Goal: Contribute content: Contribute content

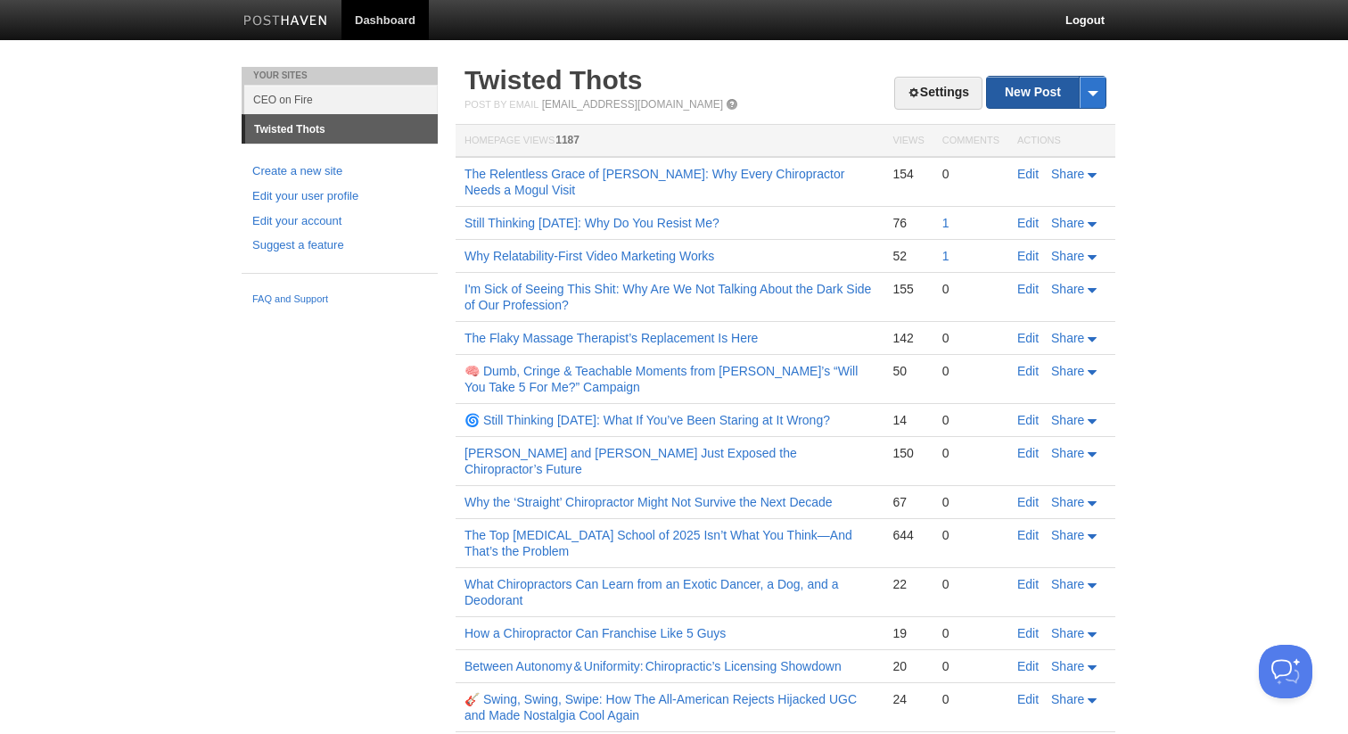
click at [1017, 94] on link "New Post" at bounding box center [1046, 92] width 119 height 31
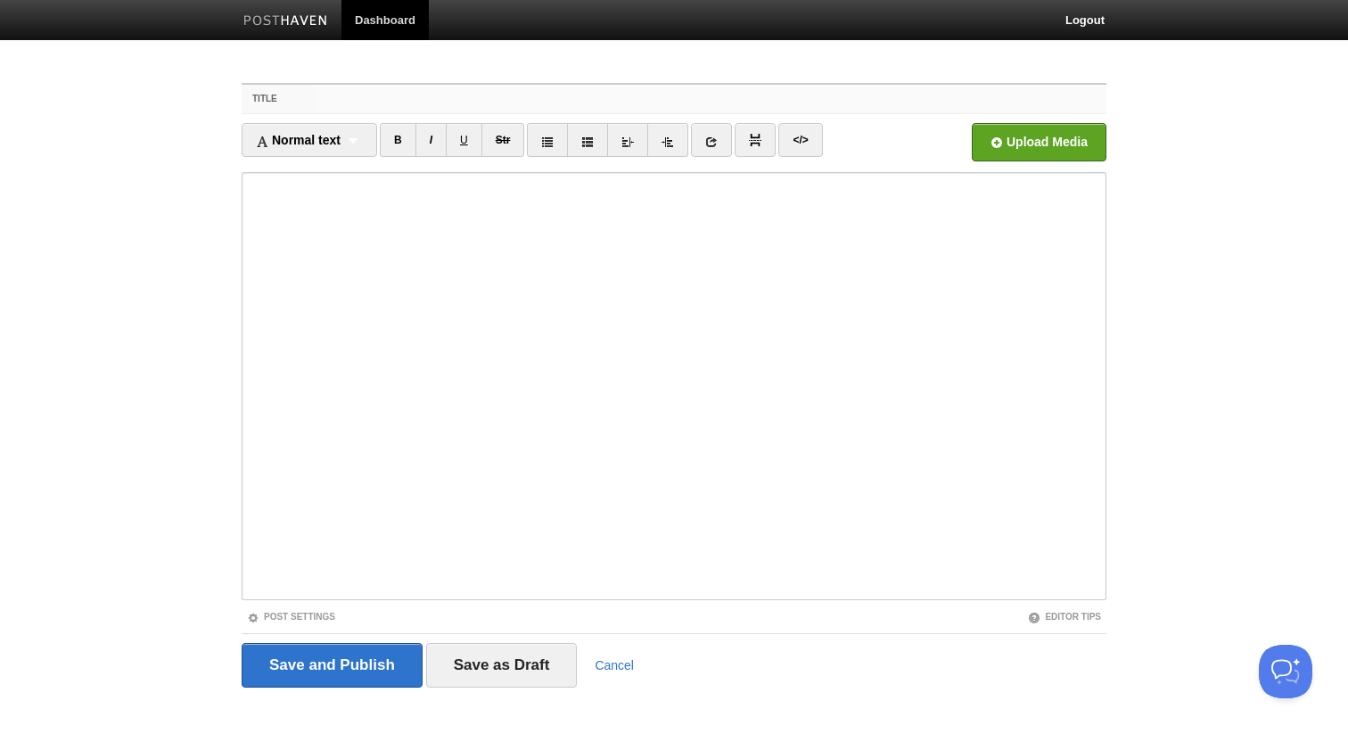
click at [431, 105] on input "Title" at bounding box center [710, 99] width 793 height 29
paste input "The Private Equity Paradox in [MEDICAL_DATA]"
type input "The Private Equity Paradox in [MEDICAL_DATA]"
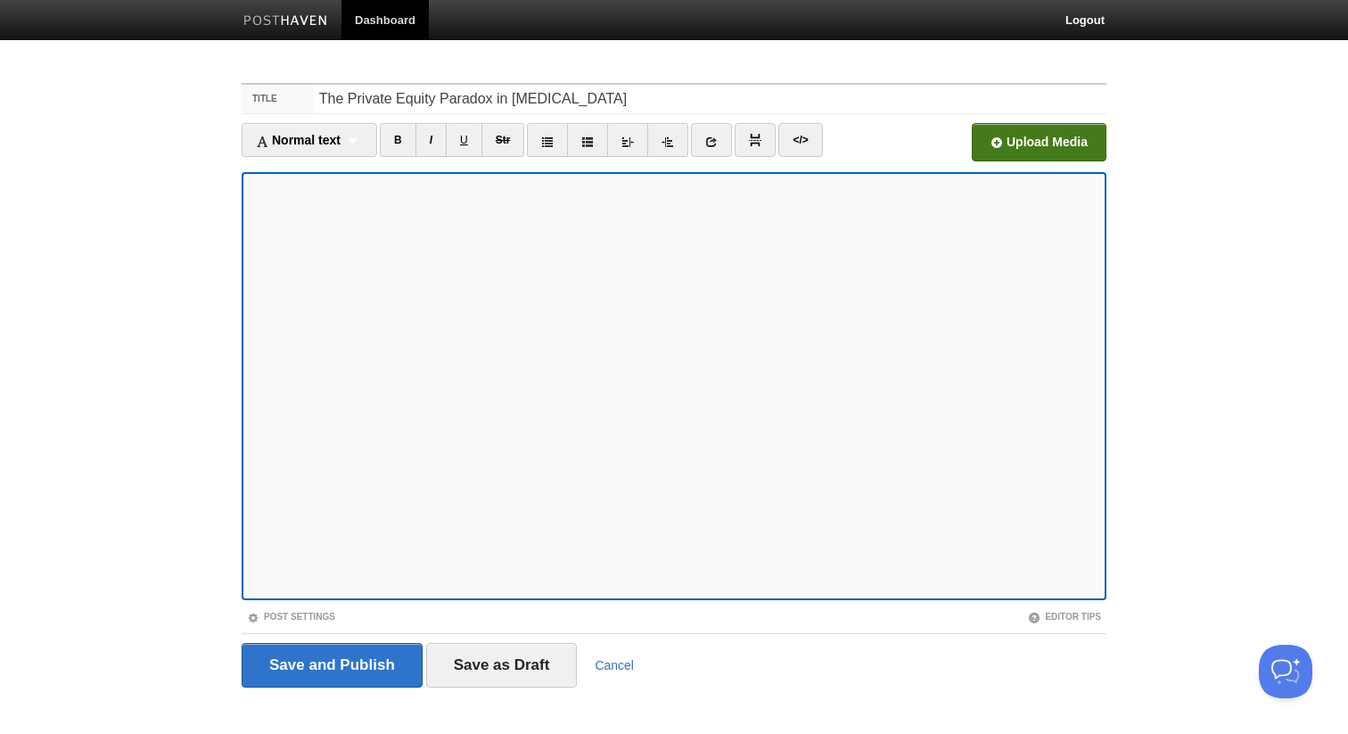
scroll to position [20, 0]
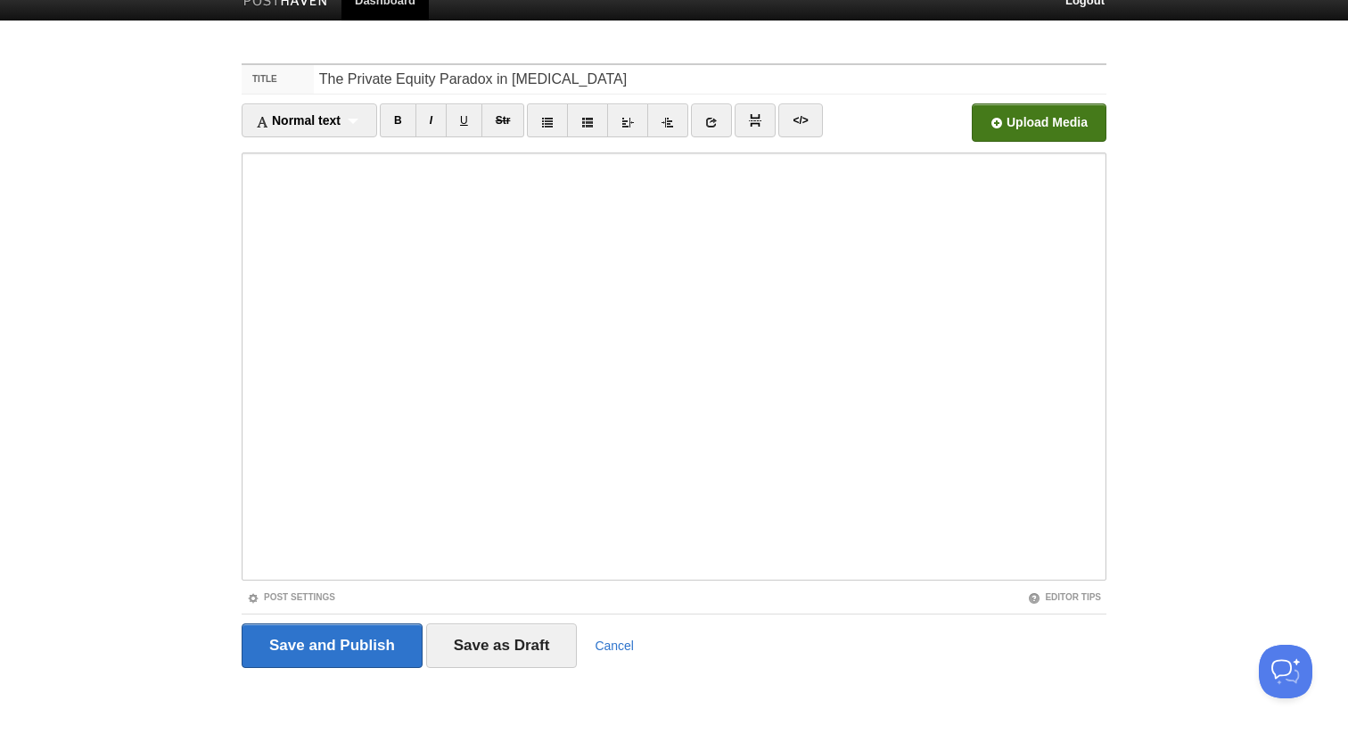
click at [1017, 131] on input "file" at bounding box center [501, 127] width 1350 height 91
click at [367, 660] on input "Save and Publish" at bounding box center [332, 645] width 181 height 45
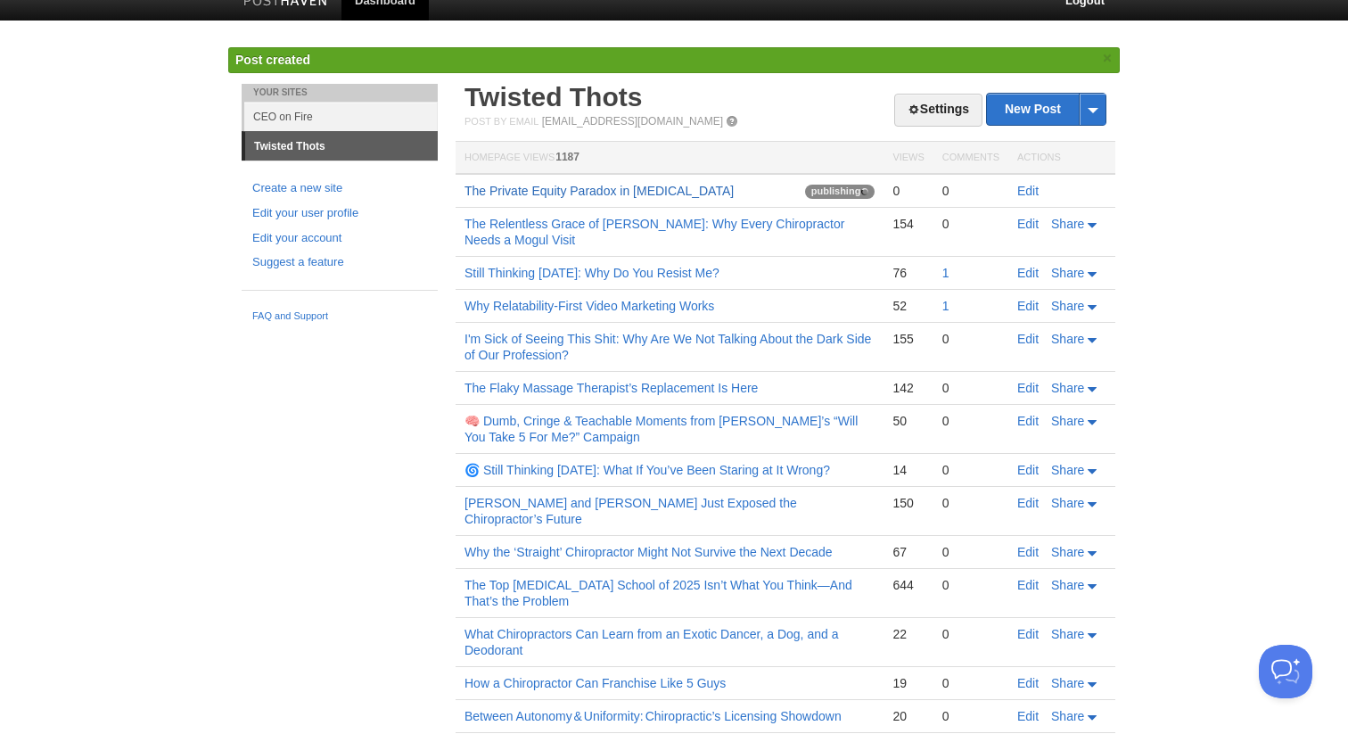
click at [592, 190] on link "The Private Equity Paradox in [MEDICAL_DATA]" at bounding box center [599, 191] width 269 height 14
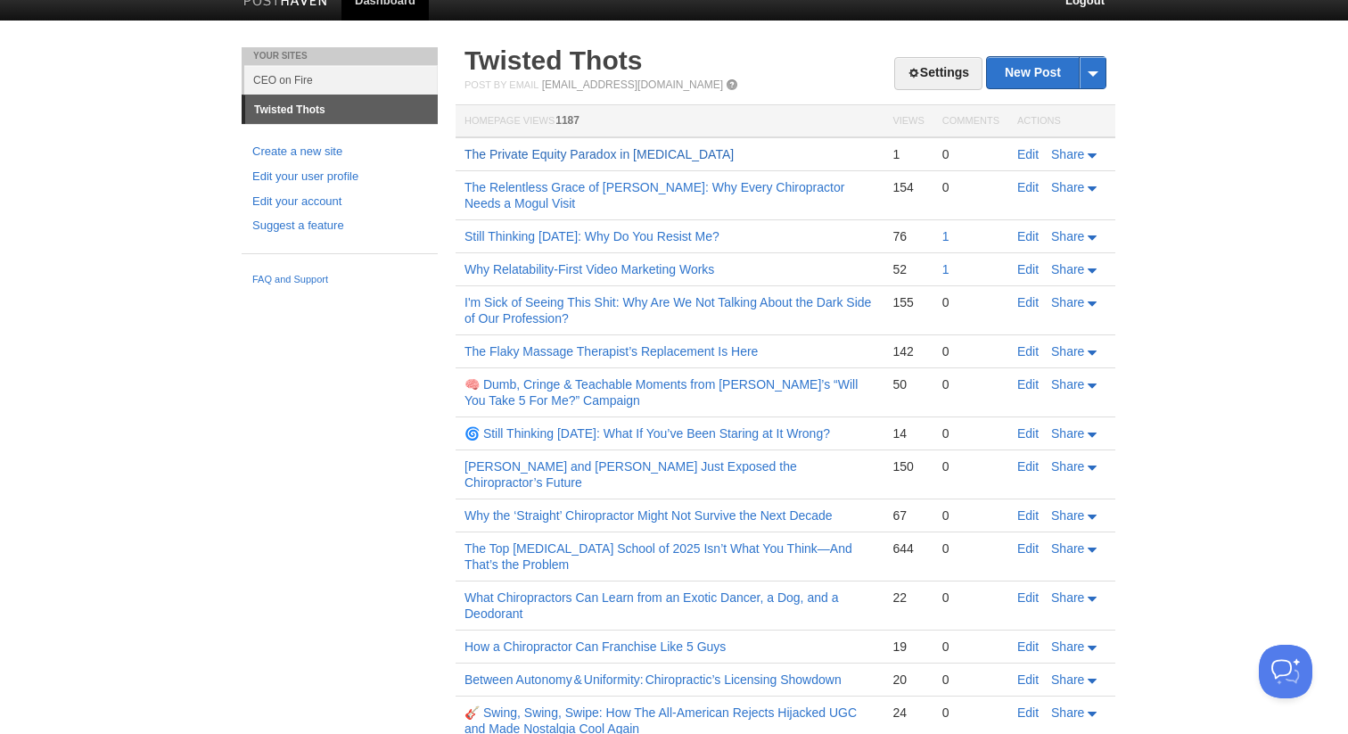
click at [640, 153] on link "The Private Equity Paradox in [MEDICAL_DATA]" at bounding box center [599, 154] width 269 height 14
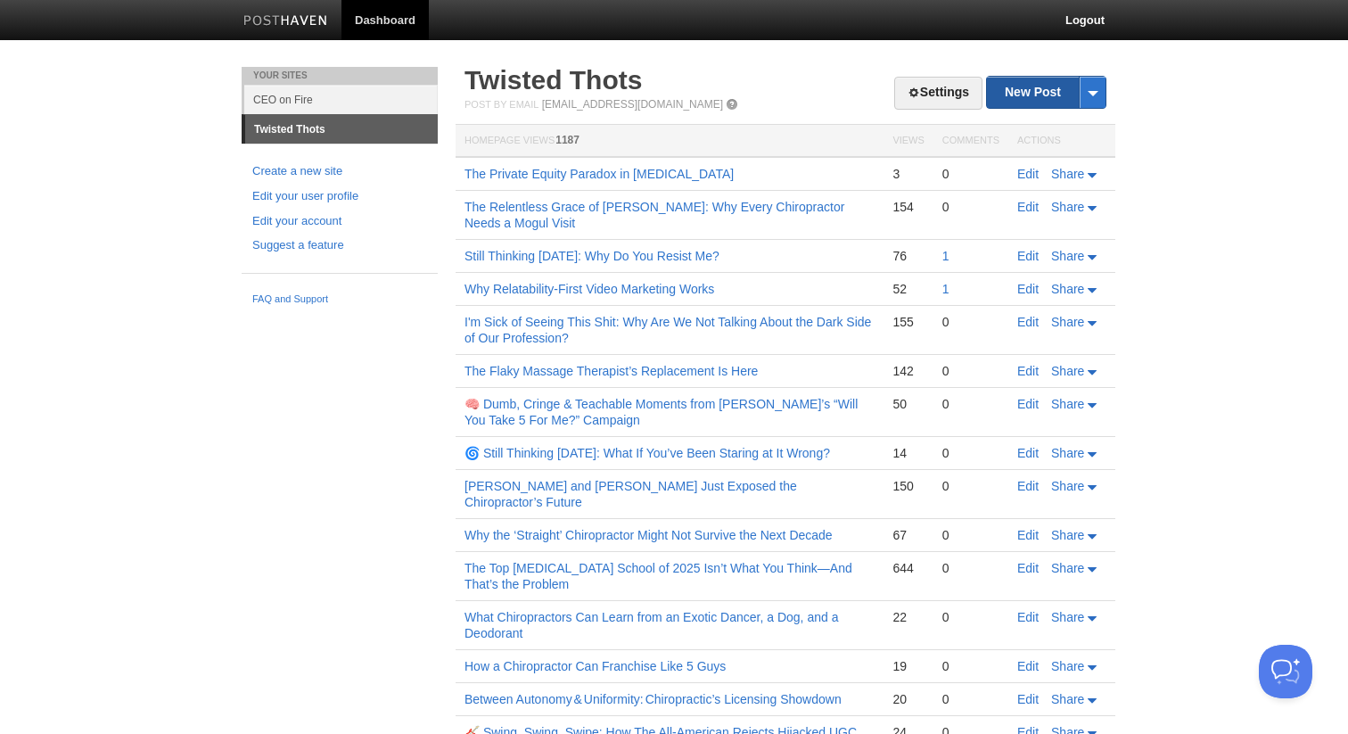
click at [1021, 89] on link "New Post" at bounding box center [1046, 92] width 119 height 31
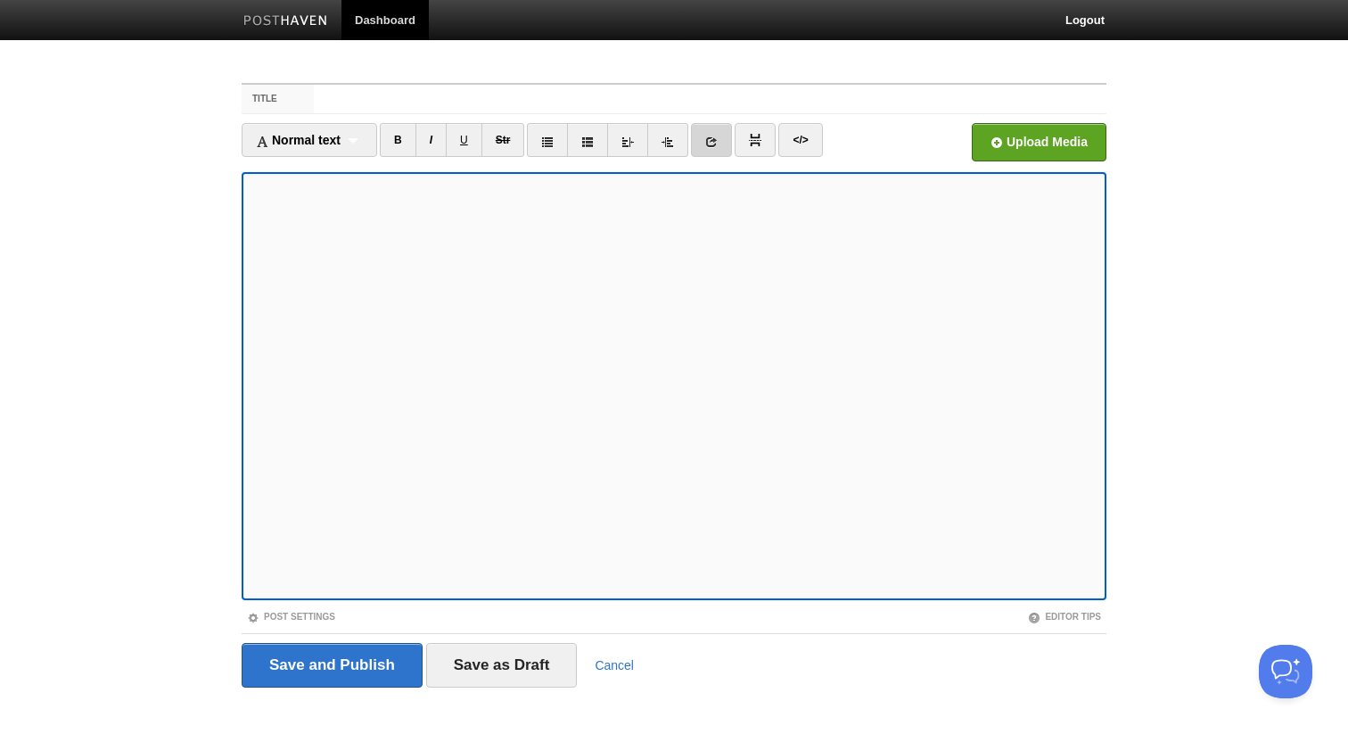
click at [723, 142] on link at bounding box center [711, 140] width 41 height 34
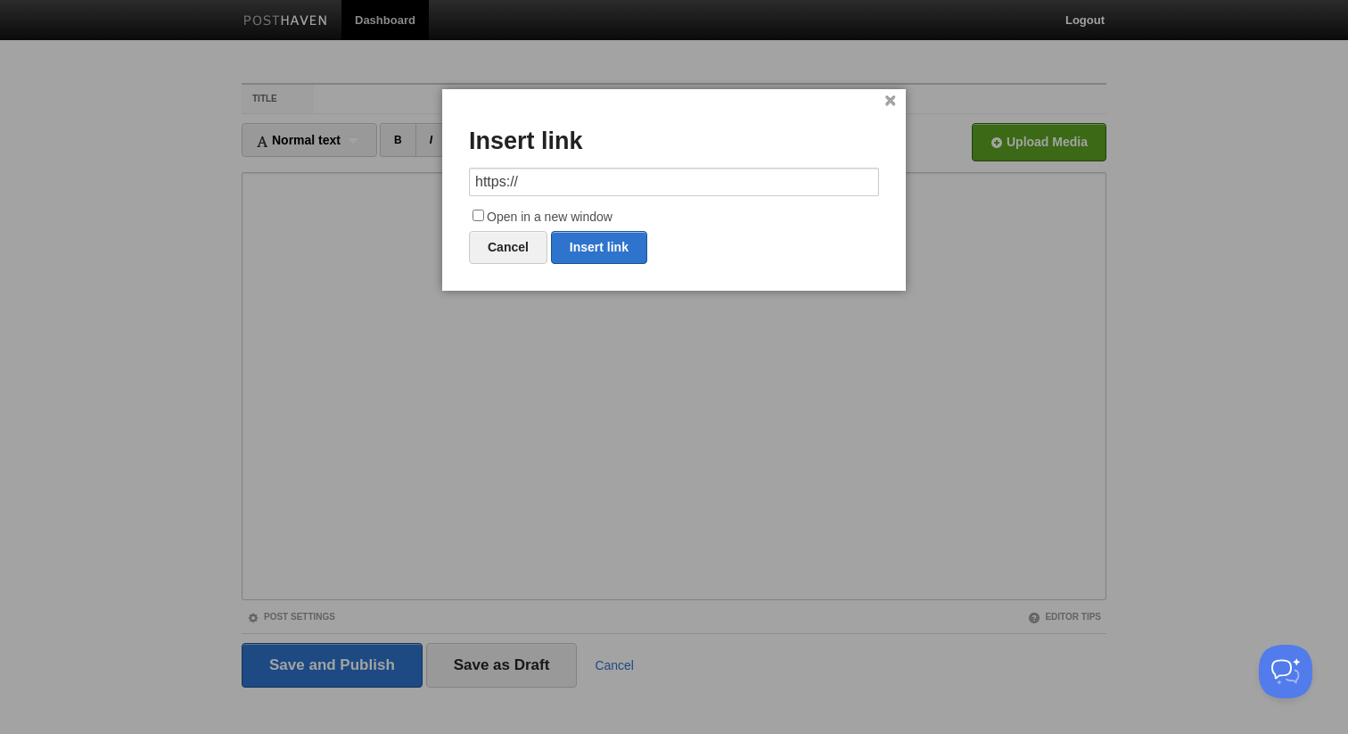
click at [678, 190] on input "https://" at bounding box center [674, 182] width 410 height 29
click at [628, 238] on link "Insert link" at bounding box center [599, 247] width 96 height 33
type input "https://"
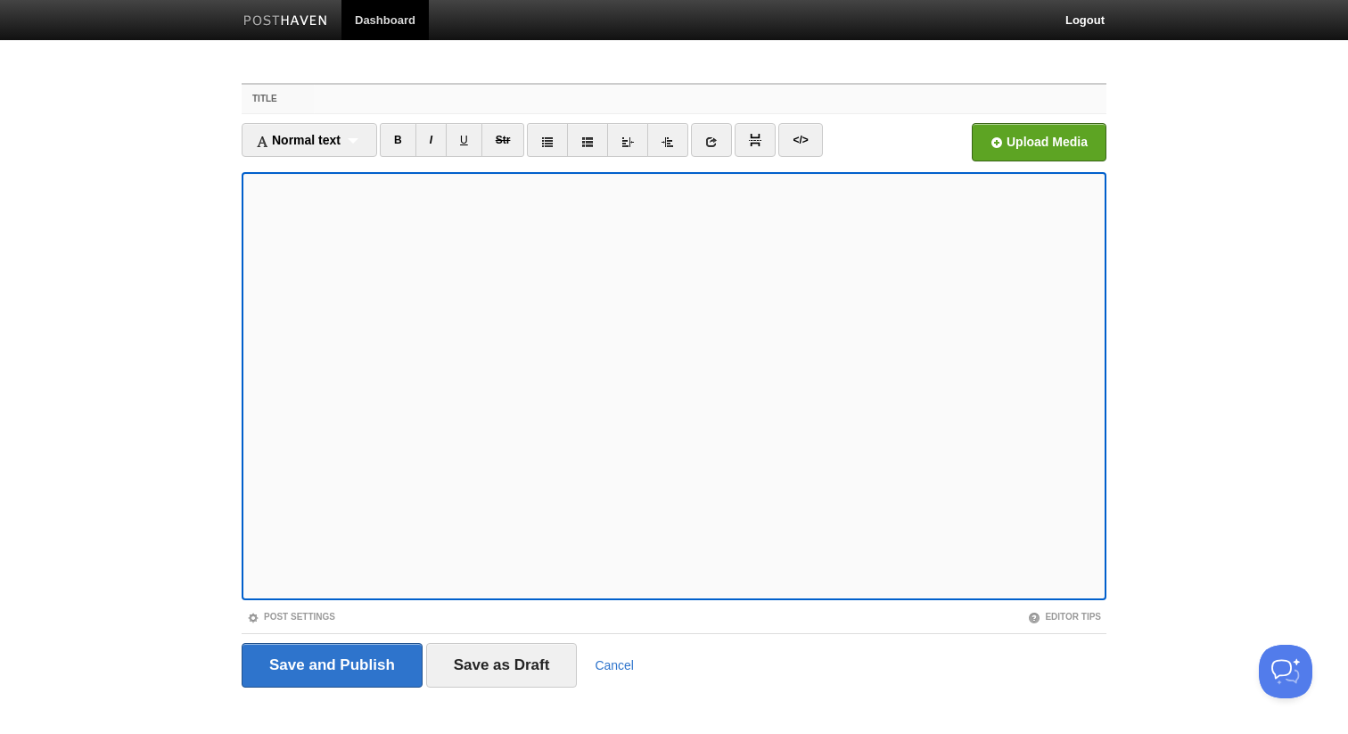
click at [735, 98] on input "Title" at bounding box center [710, 99] width 793 height 29
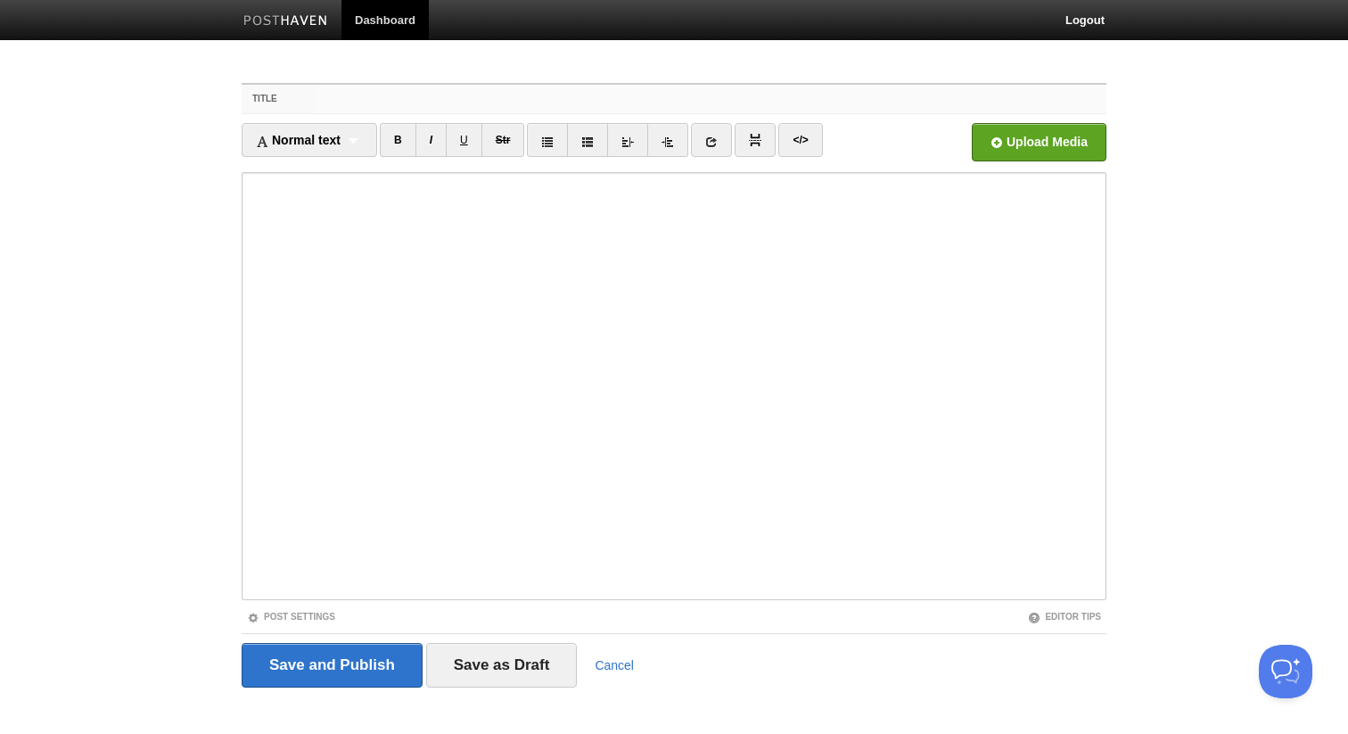
paste input "How the Markets Moved This Week — And Why It Matters for [MEDICAL_DATA]"
type input "How the Markets Moved This Week — And Why It Matters for [MEDICAL_DATA]"
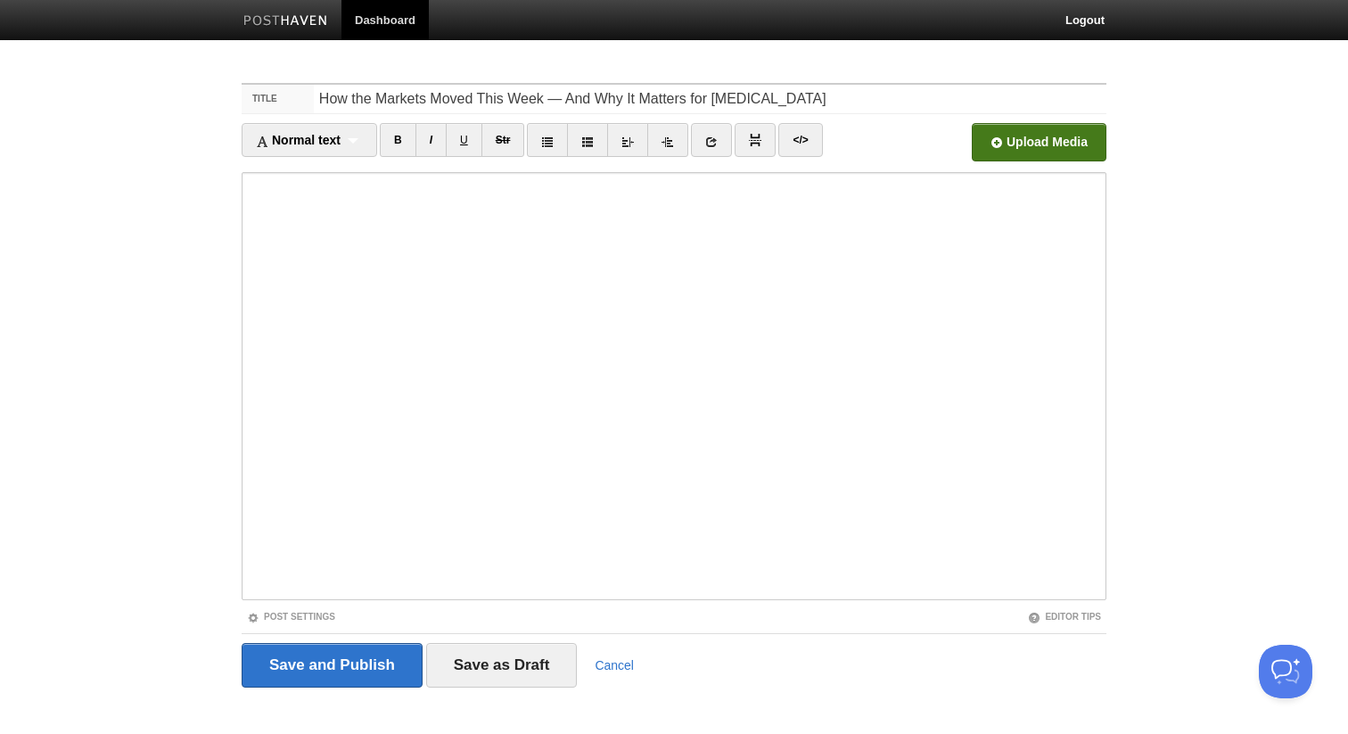
click at [1023, 151] on input "file" at bounding box center [501, 147] width 1350 height 91
click at [323, 655] on input "Save and Publish" at bounding box center [332, 665] width 181 height 45
click at [0, 0] on div at bounding box center [0, 0] width 0 height 0
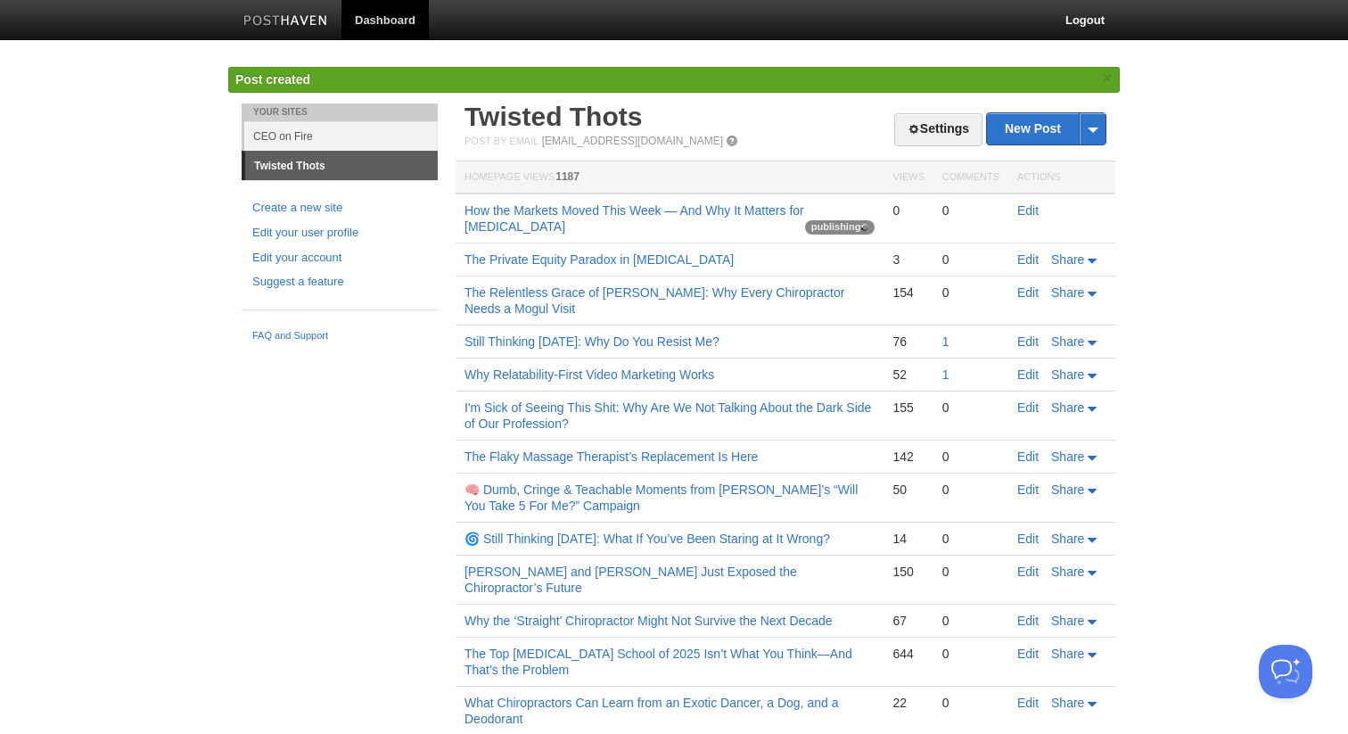
click at [493, 218] on td "How the Markets Moved This Week — And Why It Matters for Chiropractic publishing" at bounding box center [670, 218] width 428 height 50
click at [497, 226] on link "How the Markets Moved This Week — And Why It Matters for [MEDICAL_DATA]" at bounding box center [635, 218] width 340 height 30
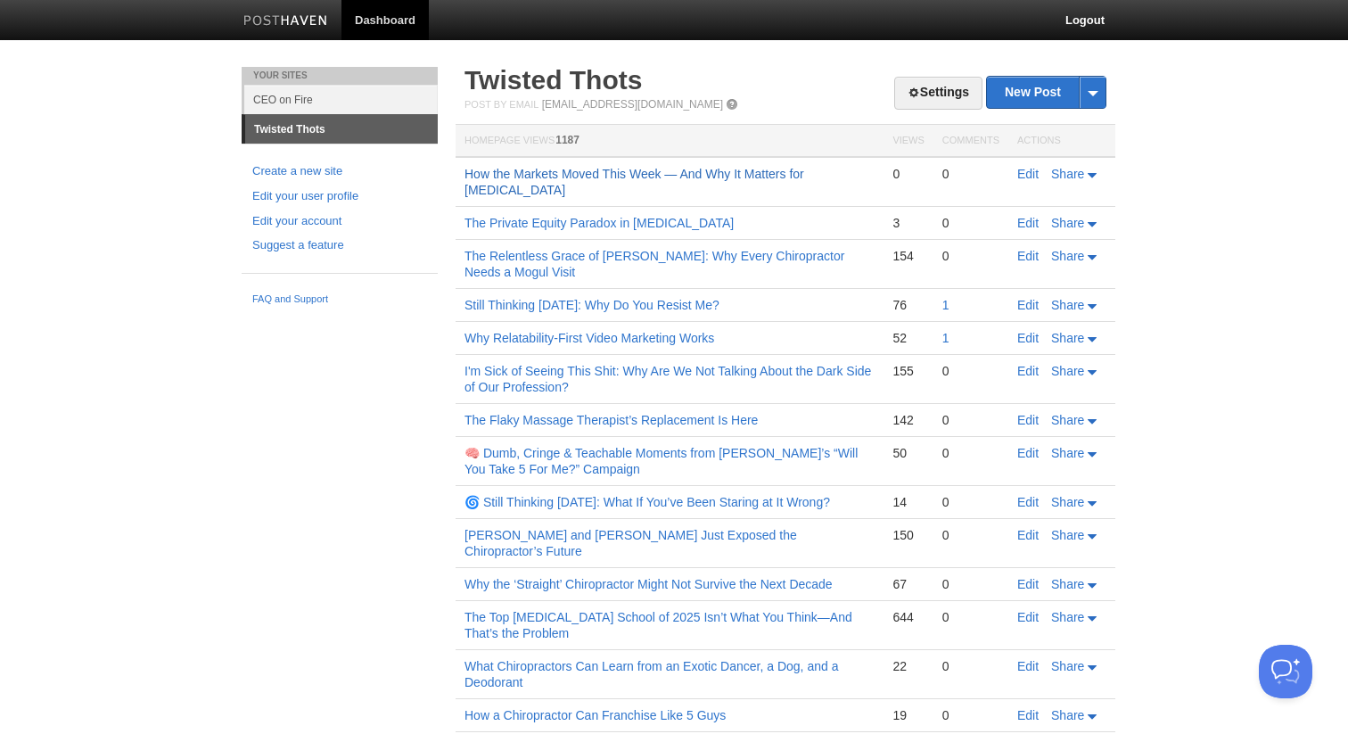
click at [612, 173] on link "How the Markets Moved This Week — And Why It Matters for [MEDICAL_DATA]" at bounding box center [635, 182] width 340 height 30
click at [634, 168] on link "How the Markets Moved This Week — And Why It Matters for [MEDICAL_DATA]" at bounding box center [635, 182] width 340 height 30
click at [570, 177] on link "How the Markets Moved This Week — And Why It Matters for [MEDICAL_DATA]" at bounding box center [635, 182] width 340 height 30
click at [1010, 83] on link "New Post" at bounding box center [1046, 92] width 119 height 31
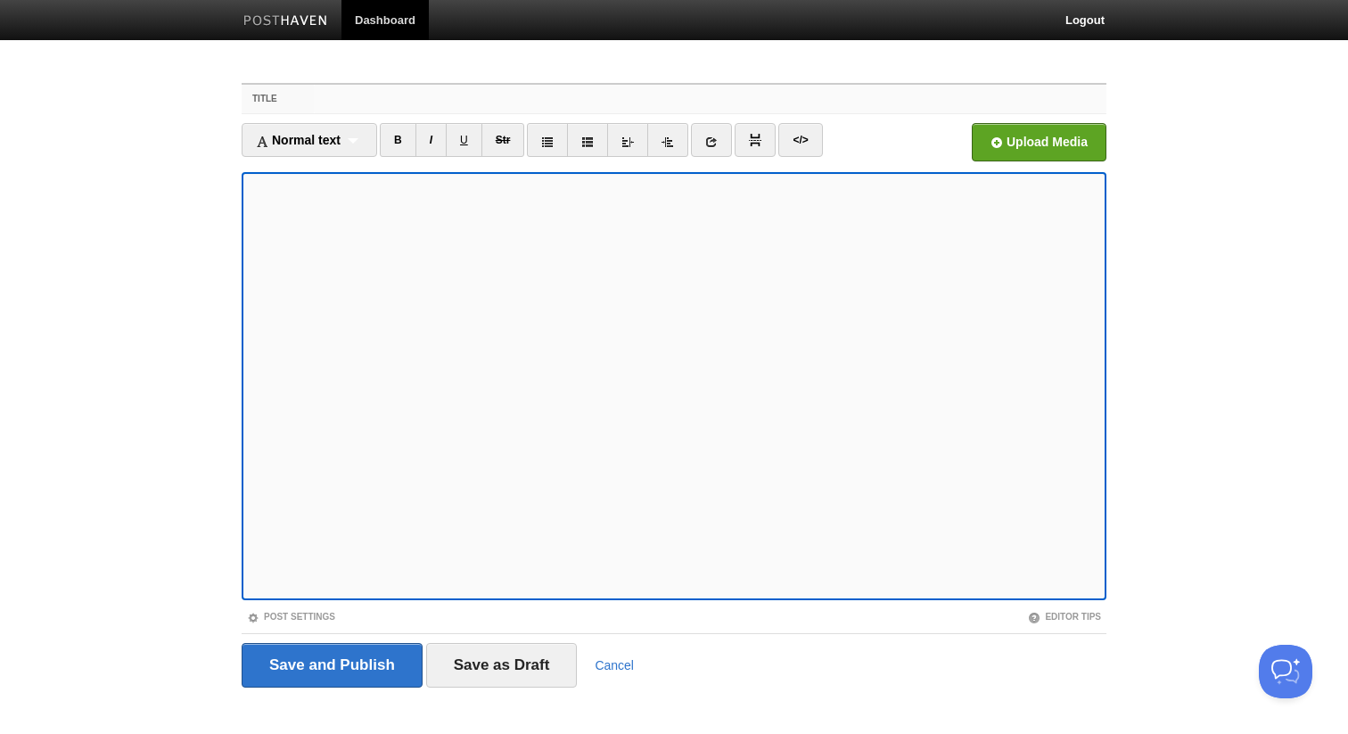
click at [443, 103] on input "Title" at bounding box center [710, 99] width 793 height 29
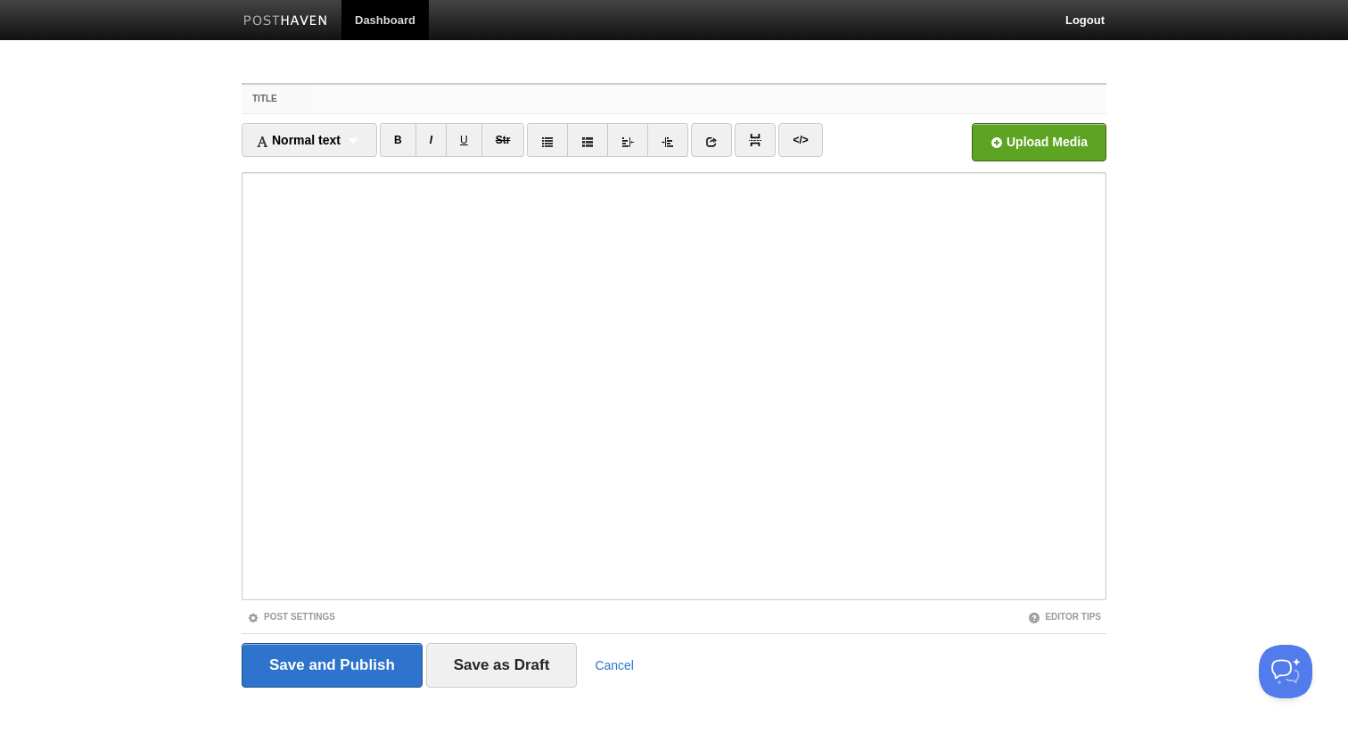
paste input "What Chiropractors Can Learn from an AI Site That 22x’d Its Traffic in Two Mont…"
type input "What Chiropractors Can Learn from an AI Site That 22x’d Its Traffic in Two Mont…"
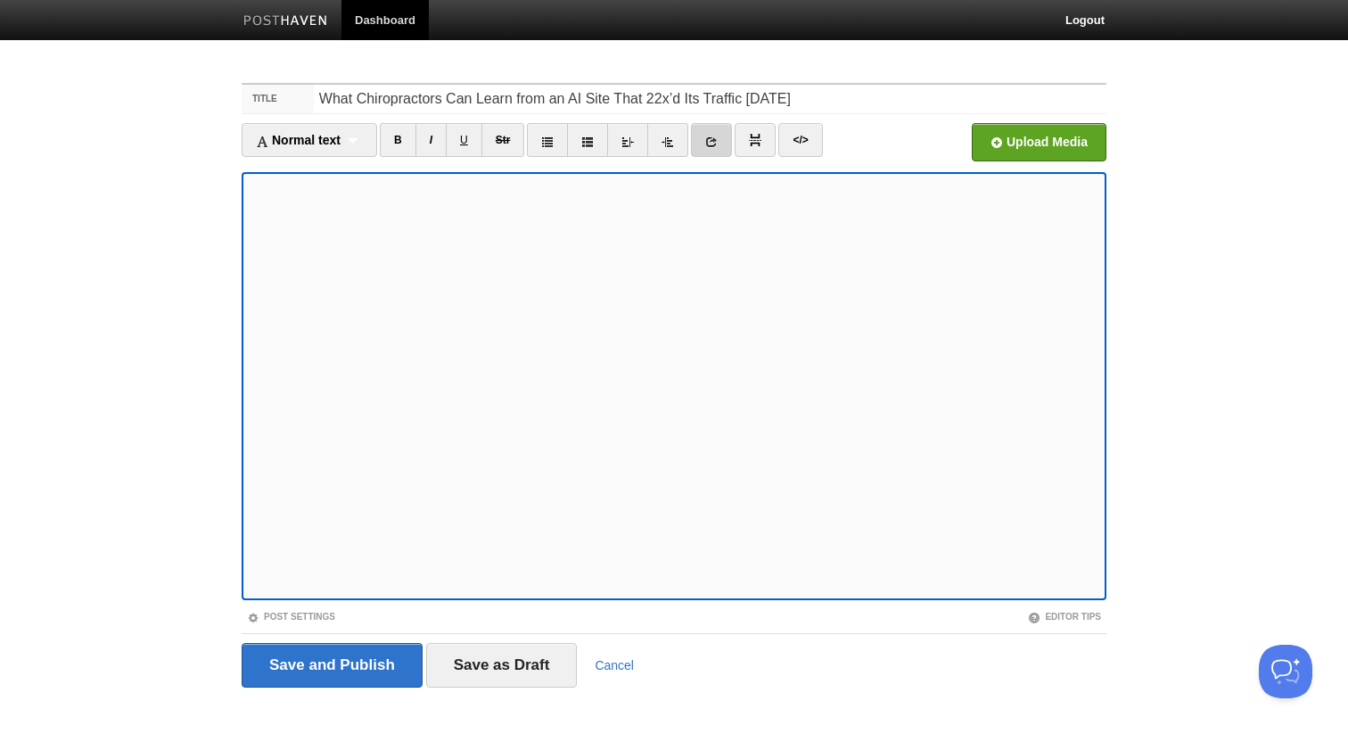
click at [712, 151] on link at bounding box center [711, 140] width 41 height 34
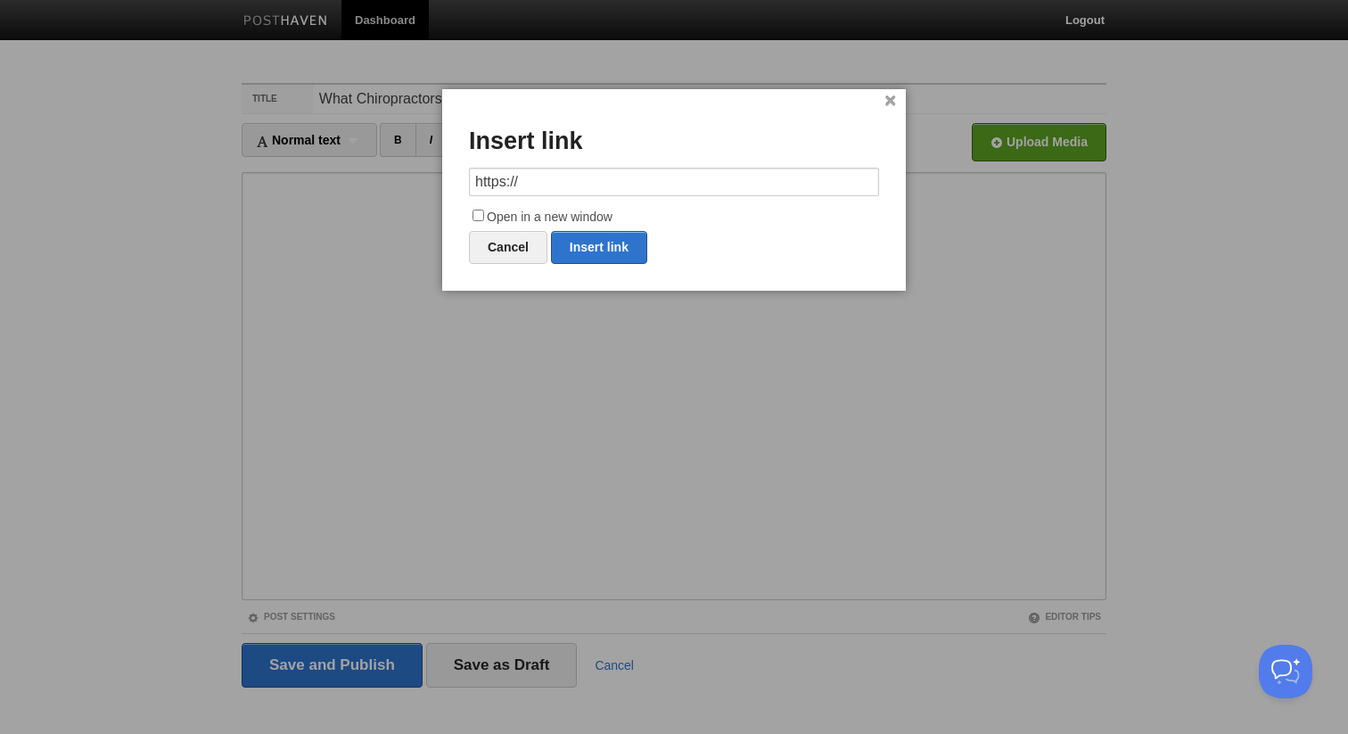
click at [660, 163] on div "× Insert link https:// Open in a new window Cancel Insert link" at bounding box center [674, 190] width 464 height 202
click at [652, 173] on input "https://" at bounding box center [674, 182] width 410 height 29
paste input "chirobooster.com/"
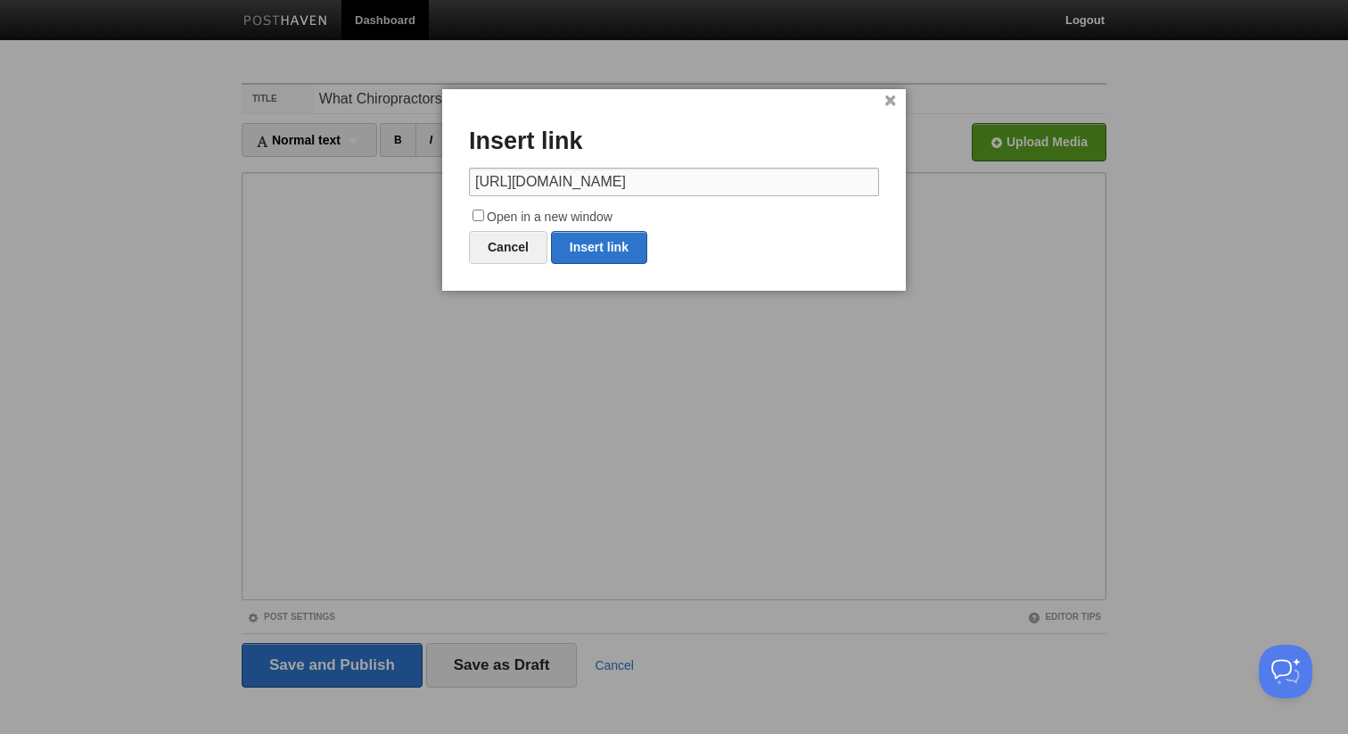
type input "https://chirobooster.com/"
click at [484, 212] on label "Open in a new window" at bounding box center [674, 217] width 410 height 21
click at [484, 212] on input "Open in a new window" at bounding box center [479, 216] width 12 height 12
checkbox input "true"
click at [592, 242] on link "Insert link" at bounding box center [599, 247] width 96 height 33
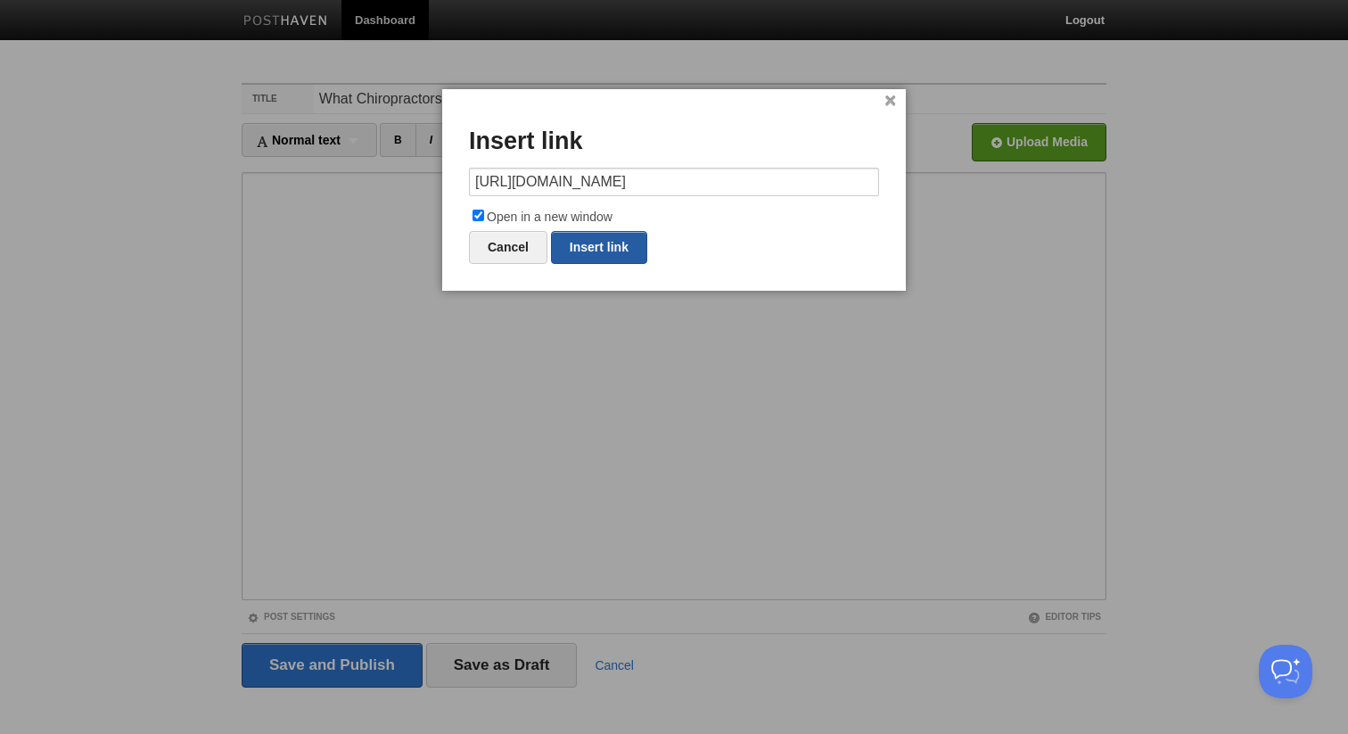
type input "https://"
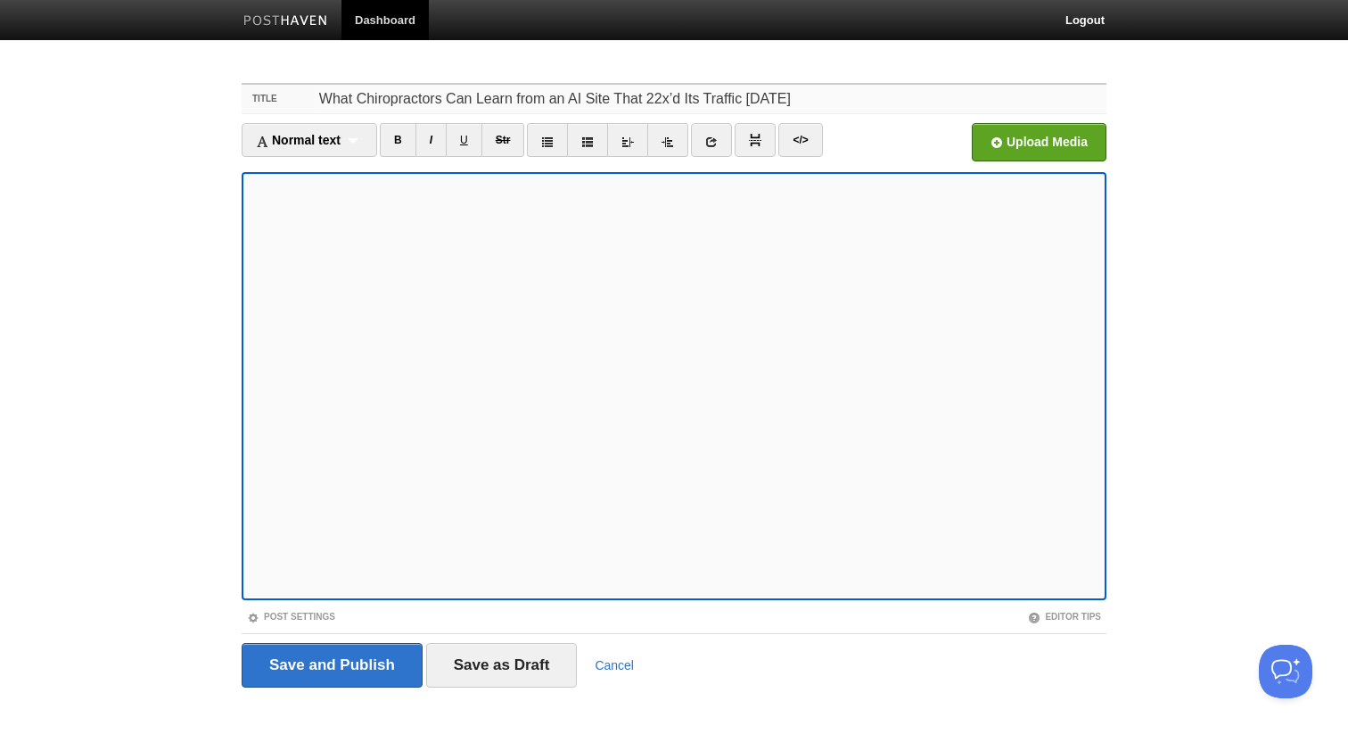
click at [516, 95] on input "What Chiropractors Can Learn from an AI Site That 22x’d Its Traffic [DATE]" at bounding box center [710, 99] width 793 height 29
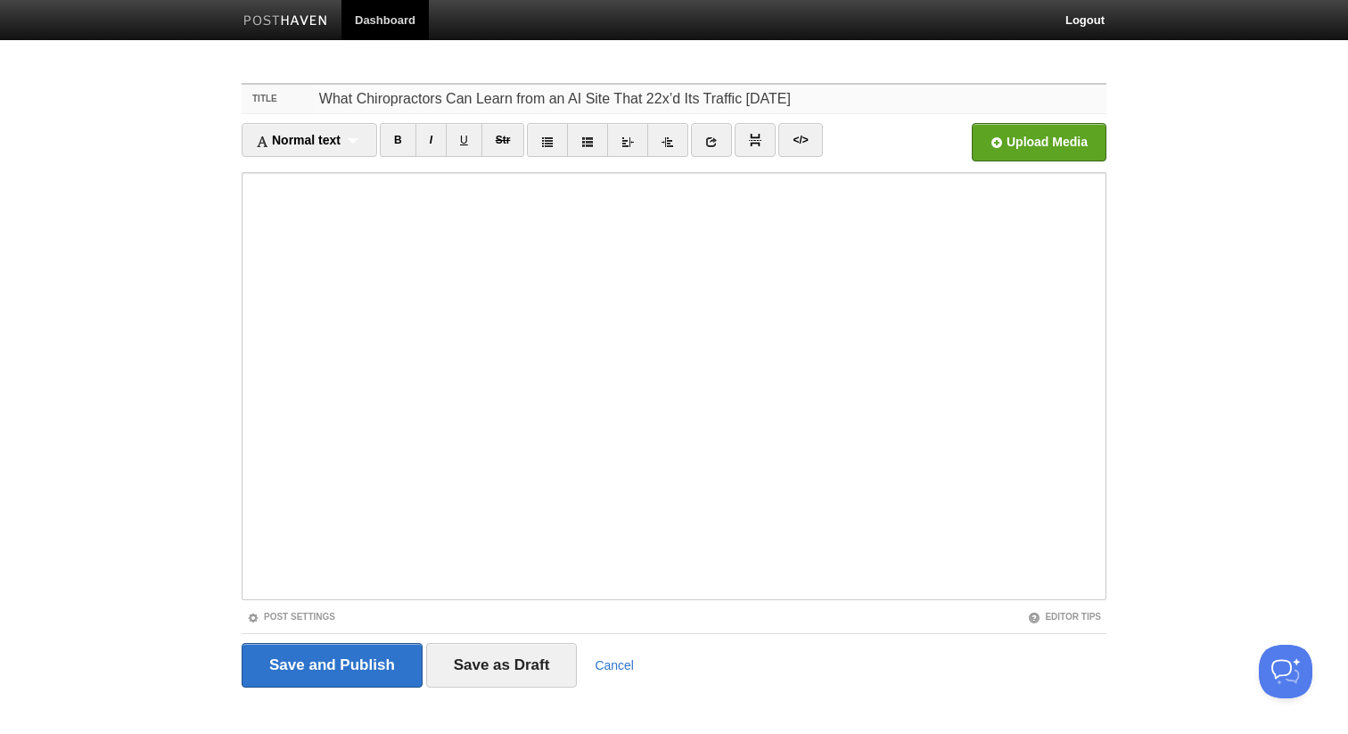
click at [516, 95] on input "What Chiropractors Can Learn from an AI Site That 22x’d Its Traffic [DATE]" at bounding box center [710, 99] width 793 height 29
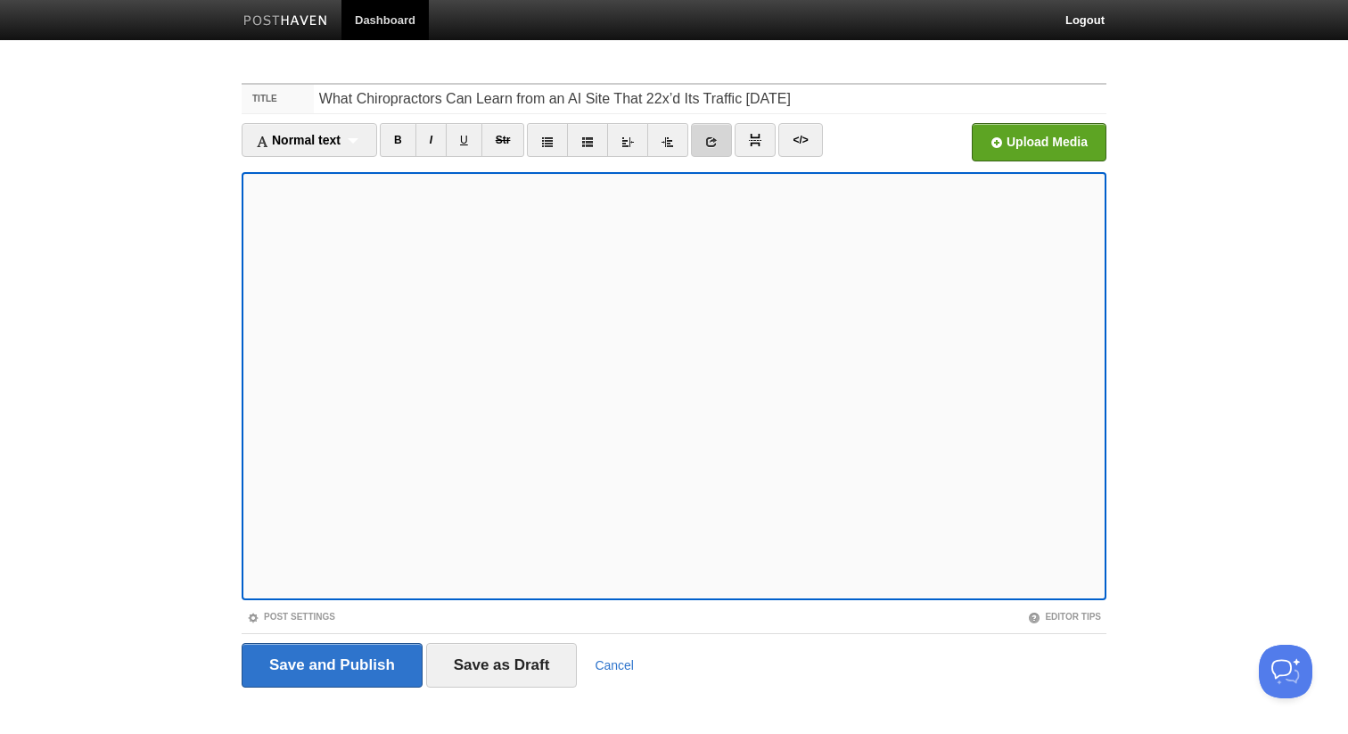
click at [713, 144] on icon at bounding box center [711, 142] width 12 height 12
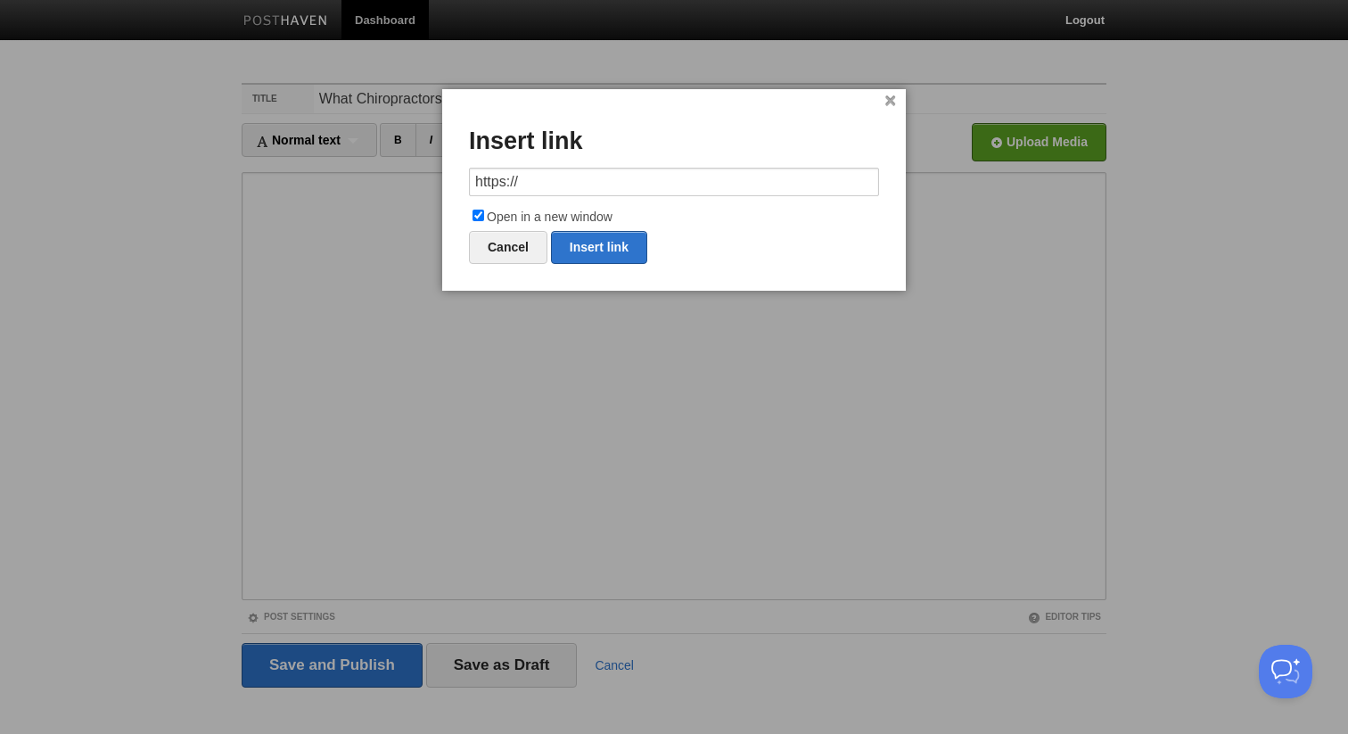
click at [627, 186] on input "https://" at bounding box center [674, 182] width 410 height 29
click at [597, 239] on link "Insert link" at bounding box center [599, 247] width 96 height 33
type input "https://"
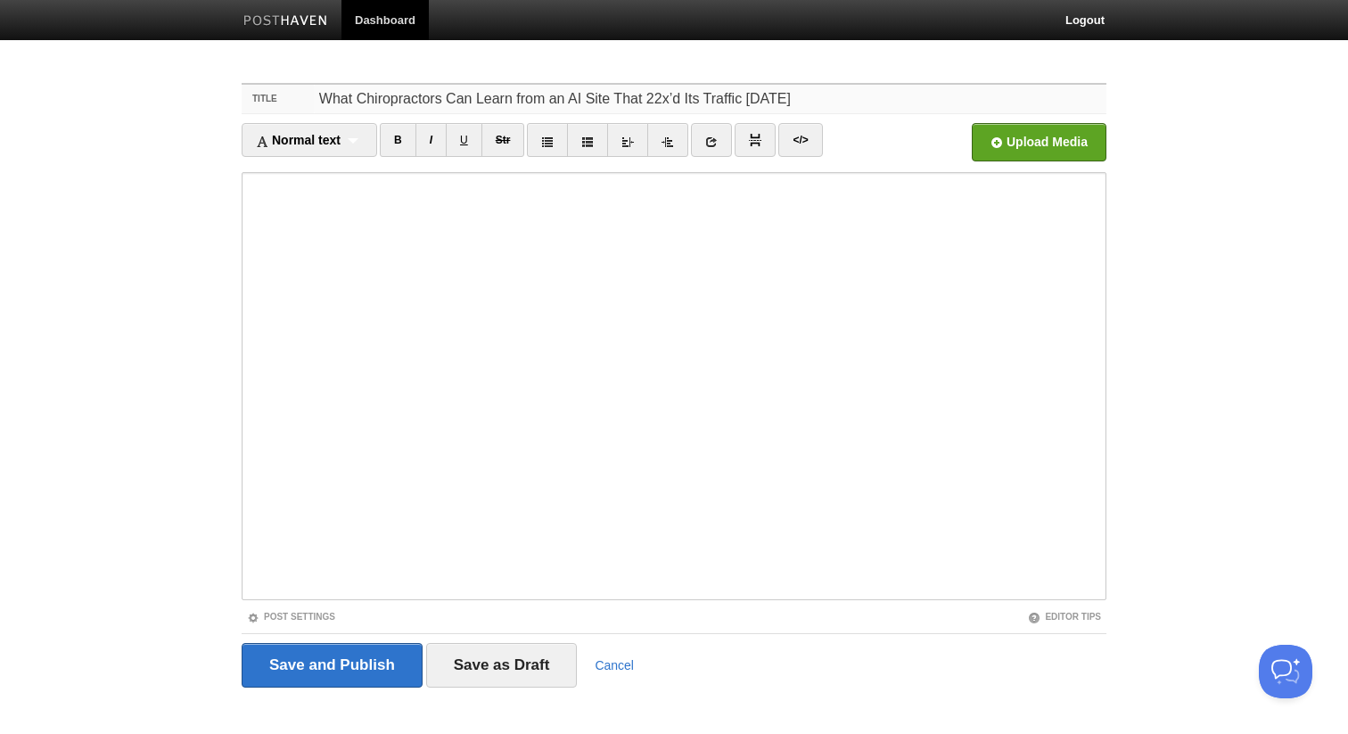
click at [577, 92] on input "What Chiropractors Can Learn from an AI Site That 22x’d Its Traffic [DATE]" at bounding box center [710, 99] width 793 height 29
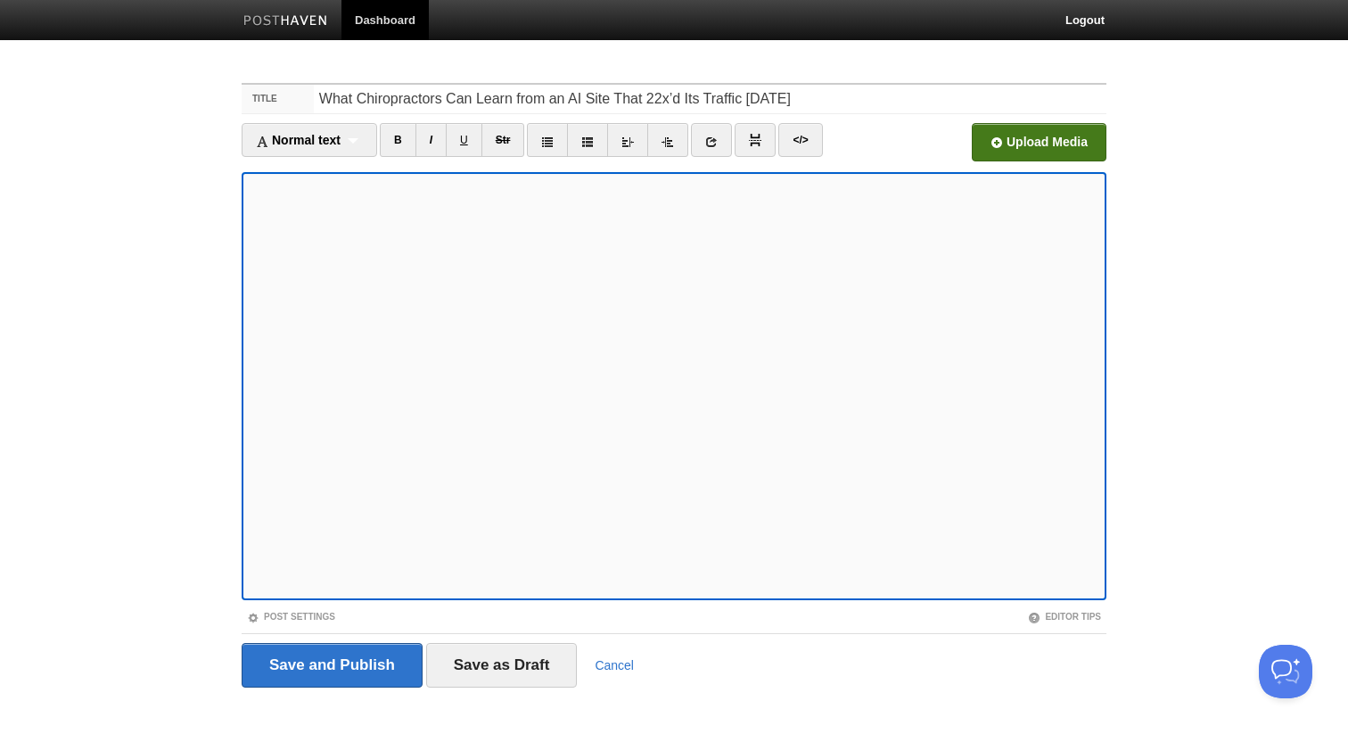
click at [1012, 144] on input "file" at bounding box center [501, 147] width 1350 height 91
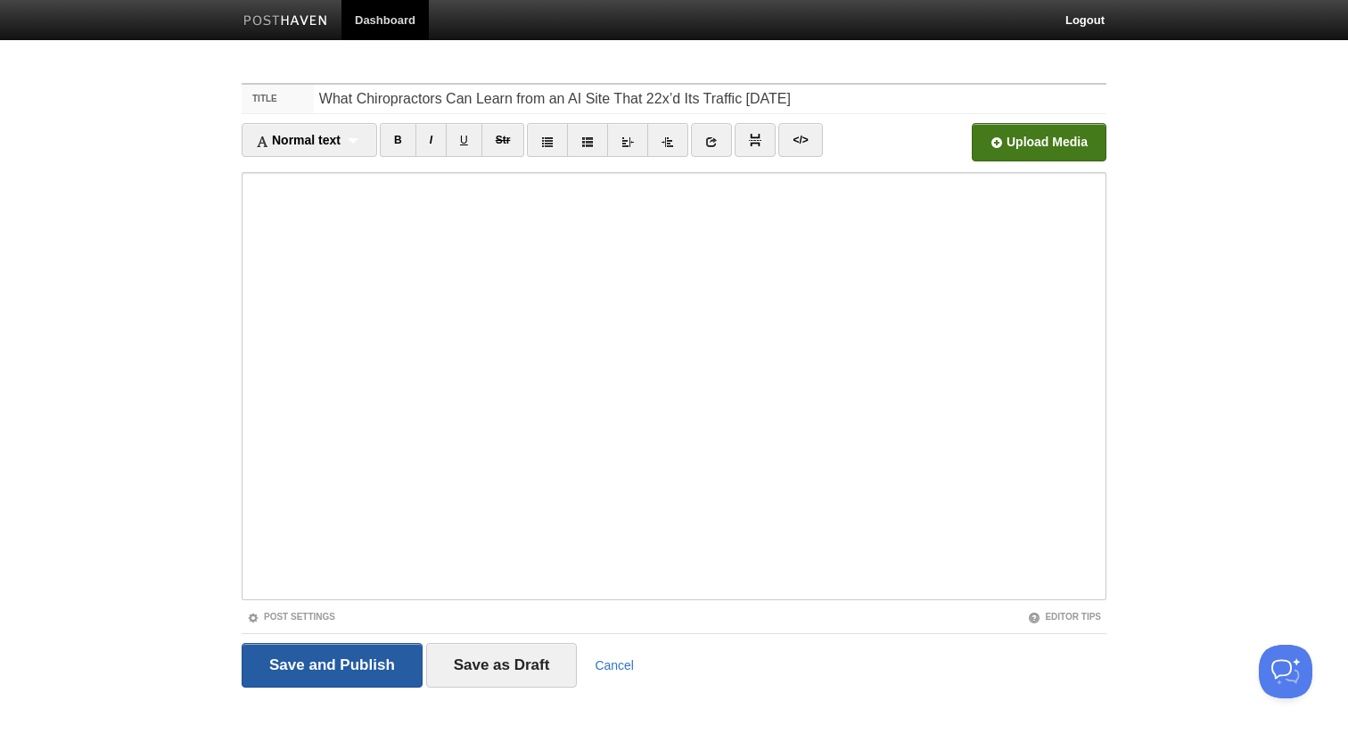
click at [322, 652] on input "Save and Publish" at bounding box center [332, 665] width 181 height 45
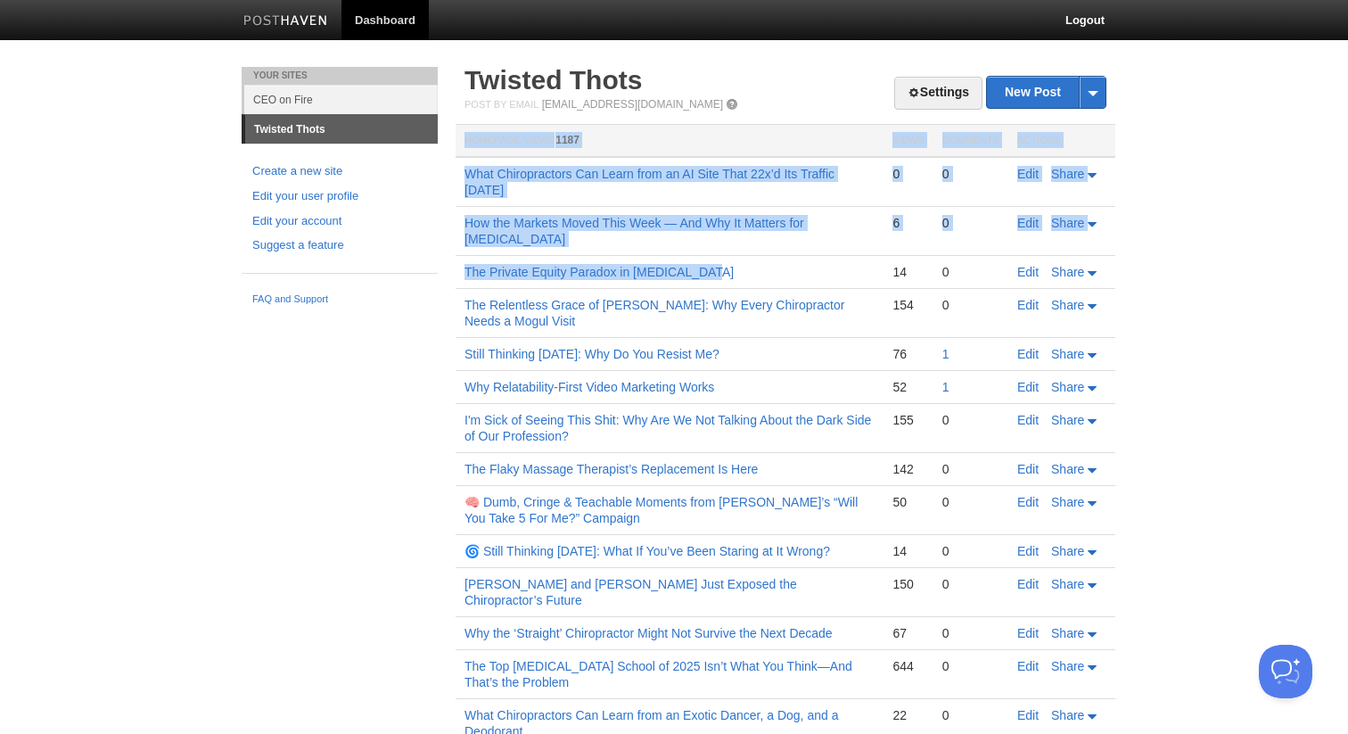
drag, startPoint x: 451, startPoint y: 174, endPoint x: 734, endPoint y: 283, distance: 302.9
click at [734, 283] on div "Settings New Post by Web by Email Twisted Thots Post by Email [EMAIL_ADDRESS][D…" at bounding box center [785, 563] width 669 height 992
copy table "Homepage Views 1187 Views Comments Actions What Chiropractors Can Learn from an…"
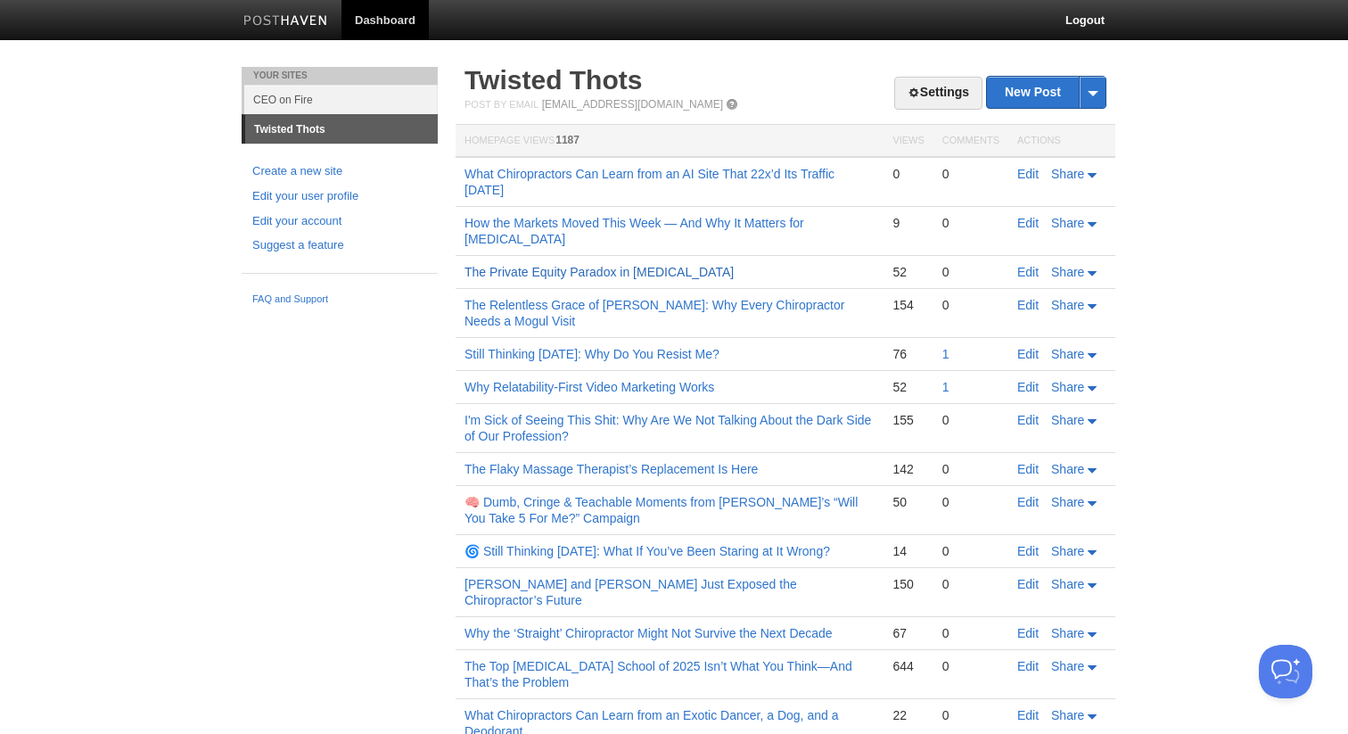
click at [513, 272] on link "The Private Equity Paradox in [MEDICAL_DATA]" at bounding box center [599, 272] width 269 height 14
